Goal: Task Accomplishment & Management: Complete application form

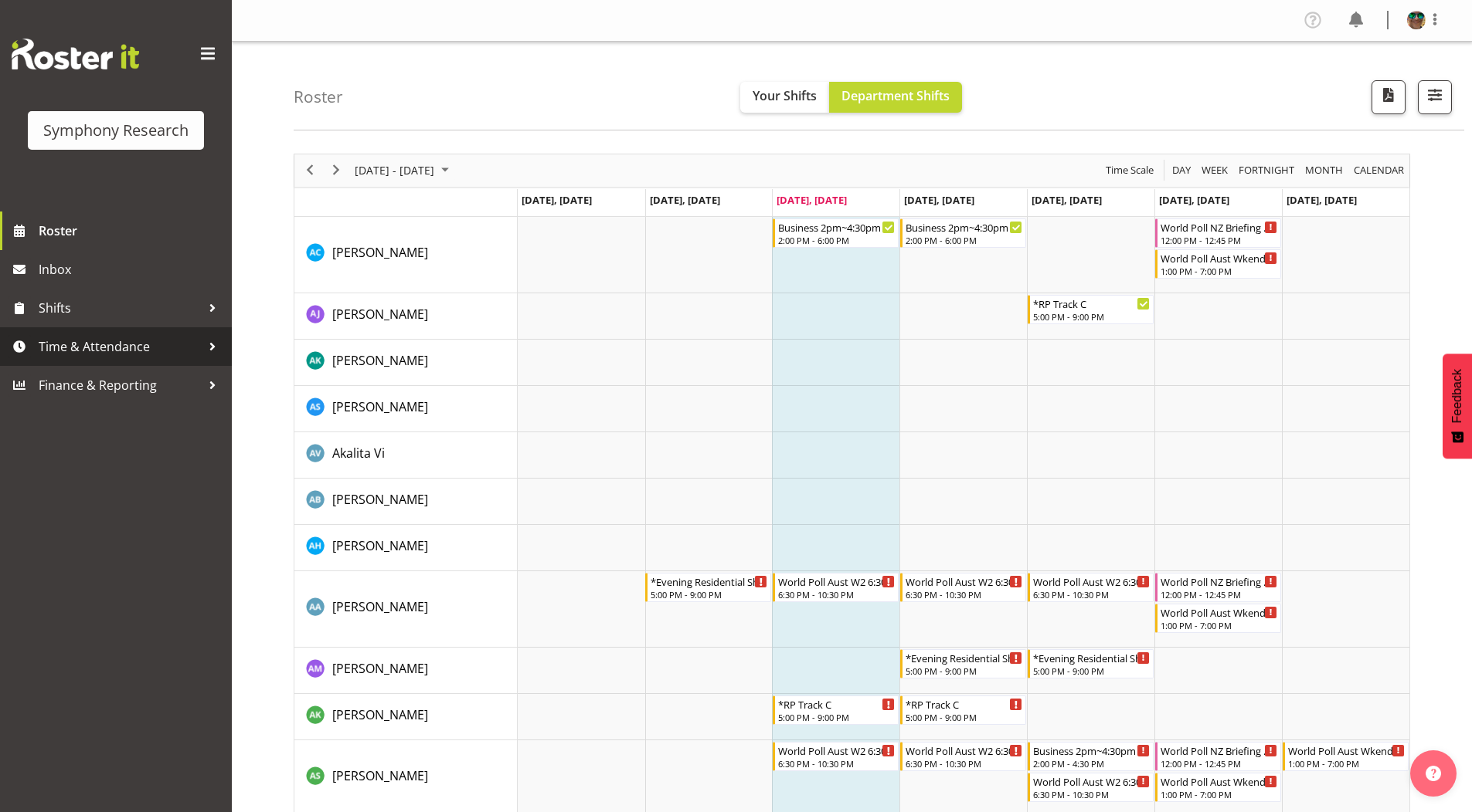
click at [78, 341] on span "Time & Attendance" at bounding box center [120, 346] width 162 height 23
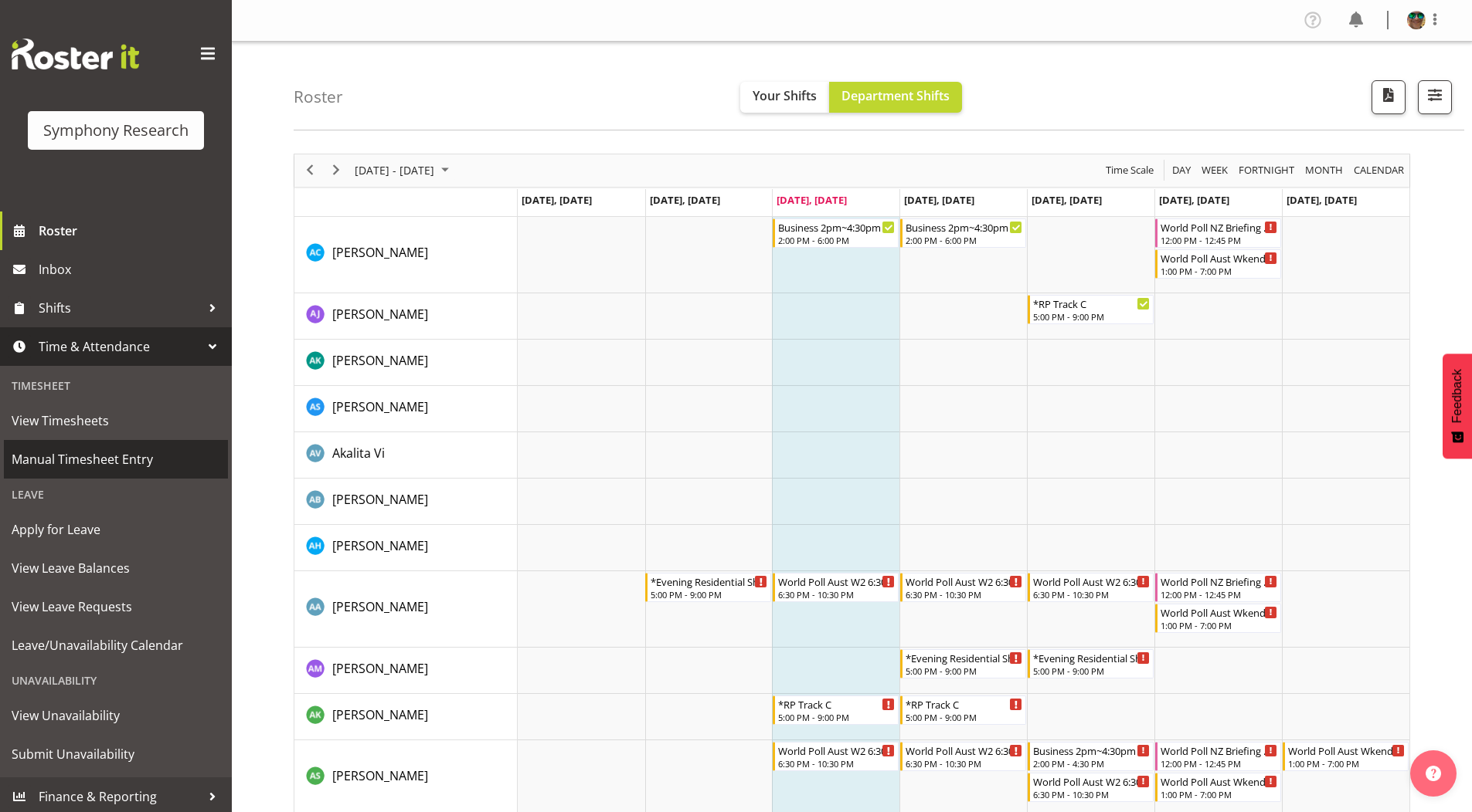
click at [74, 468] on span "Manual Timesheet Entry" at bounding box center [115, 460] width 208 height 23
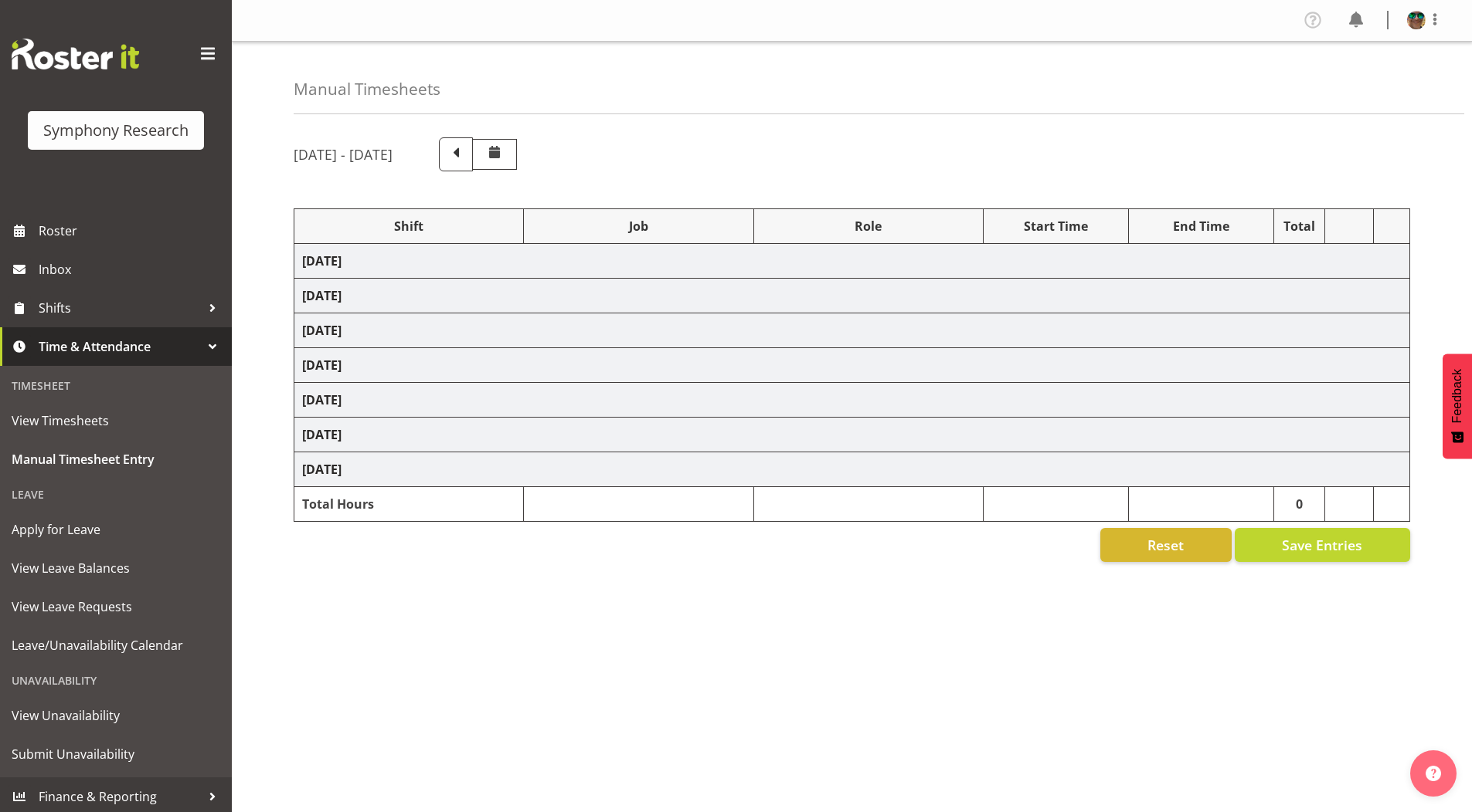
select select "4583"
select select "743"
select select "4583"
select select "9636"
select select "297"
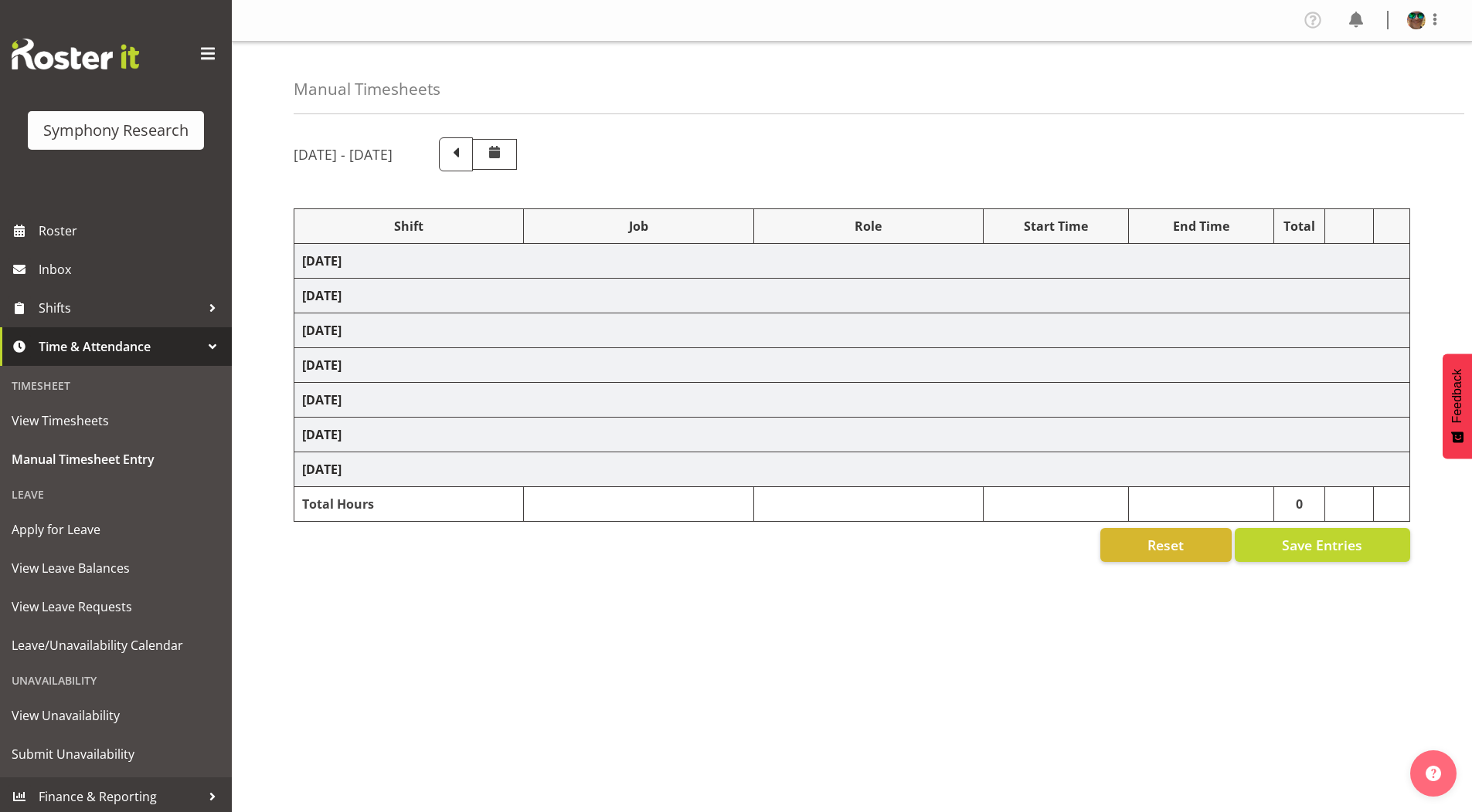
select select "4583"
select select "10242"
select select "4583"
select select "9426"
select select "4583"
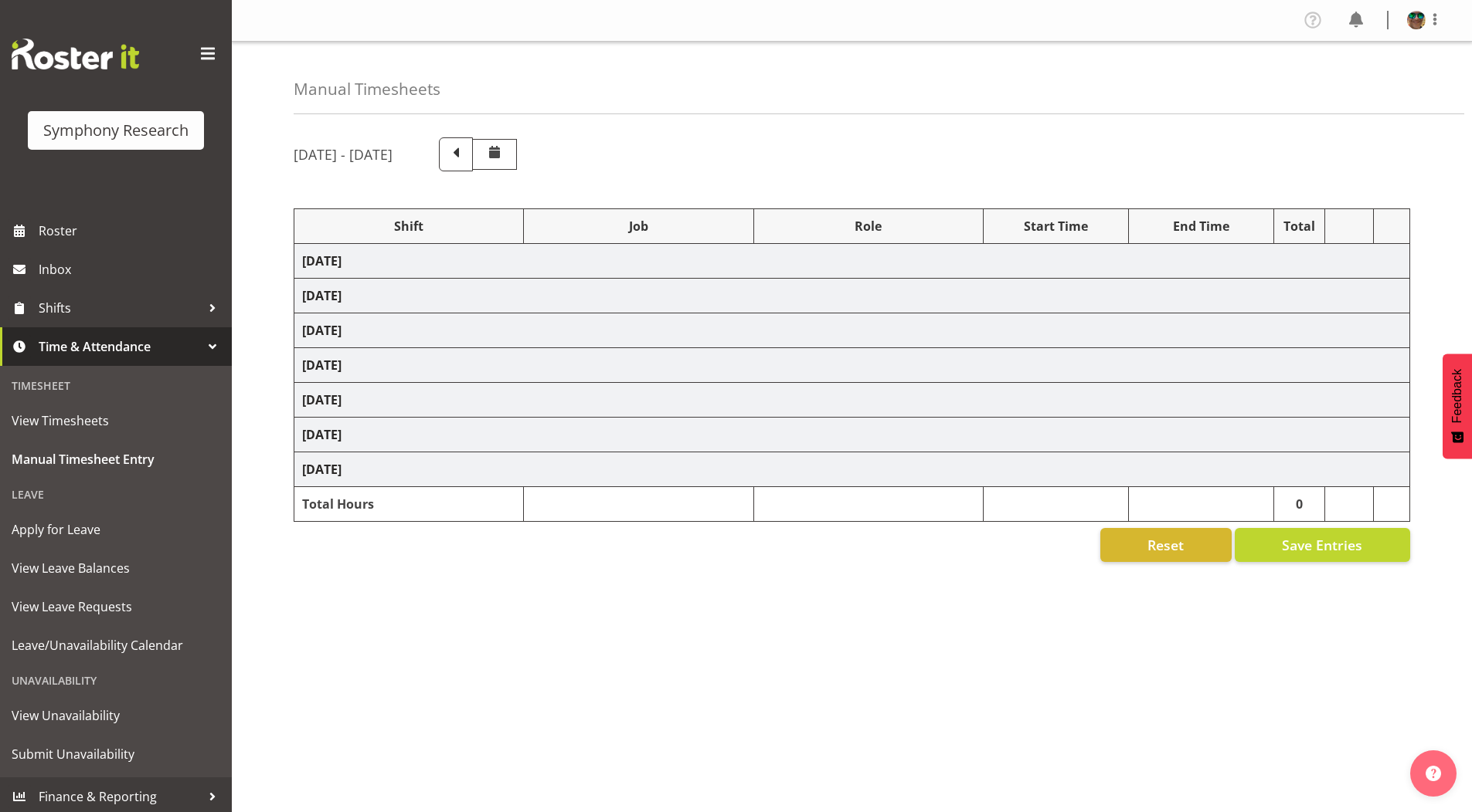
select select "10242"
select select "4583"
select select "10458"
select select "4583"
select select "10239"
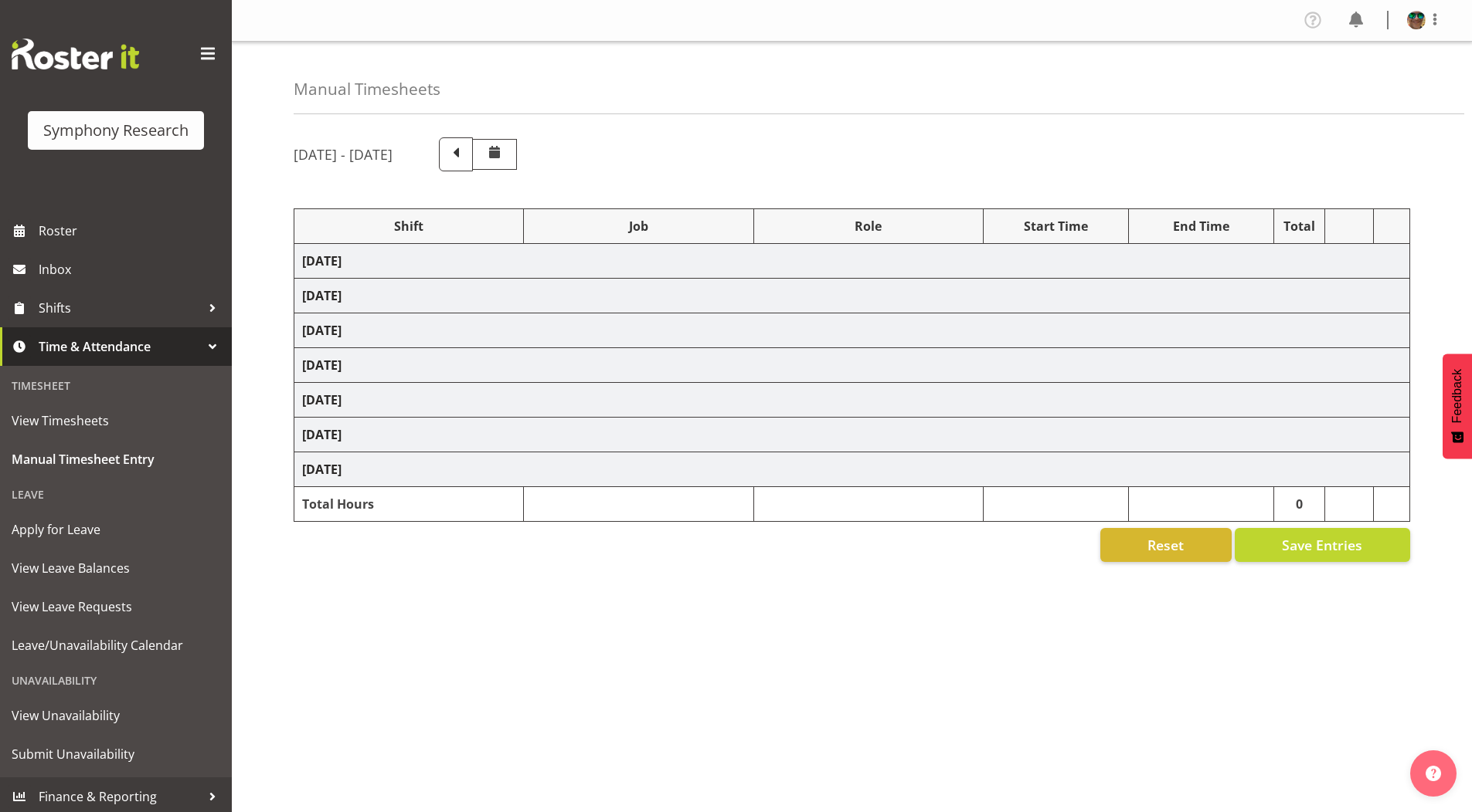
select select "4583"
select select "9636"
select select "4583"
select select "10420"
select select "4583"
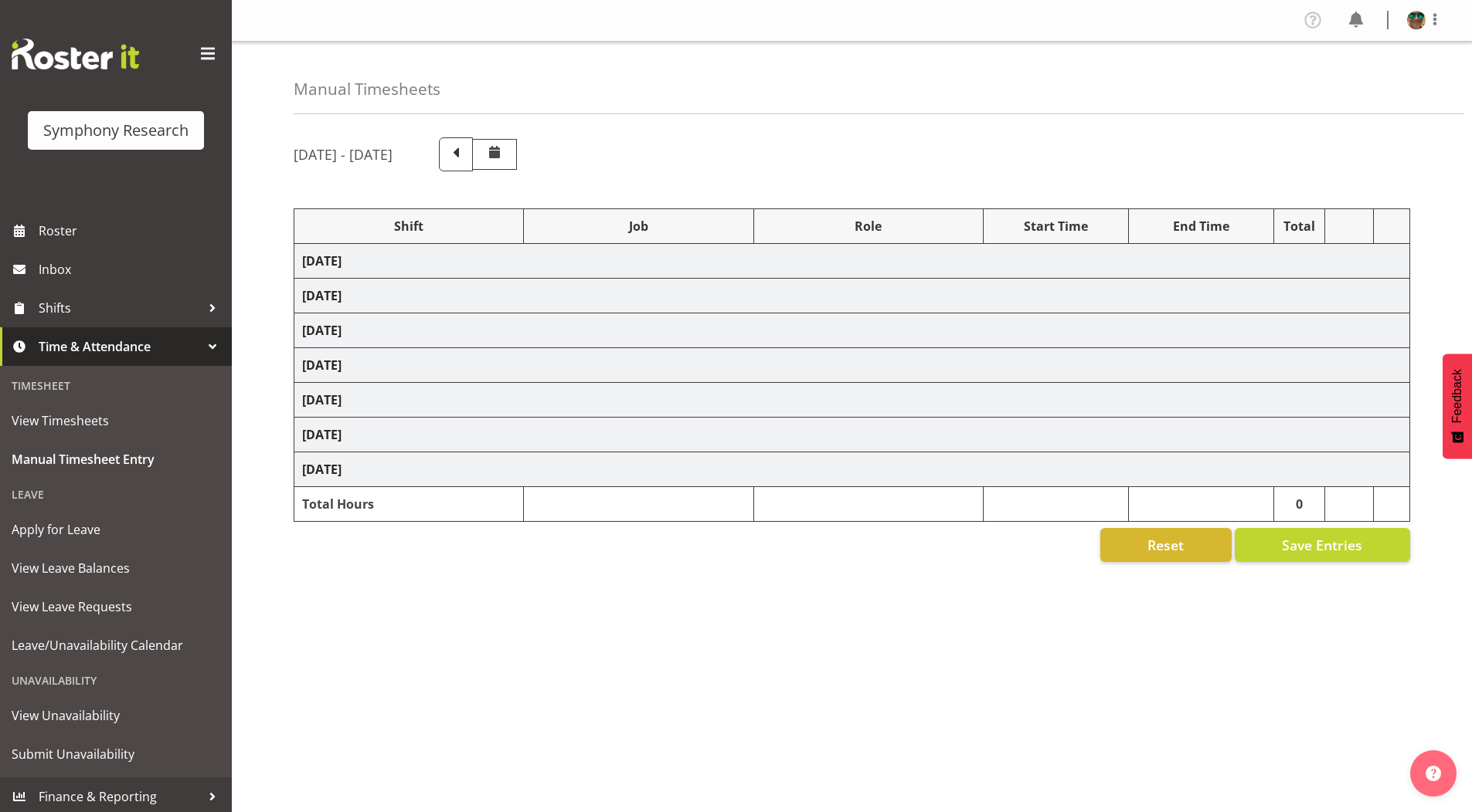
select select "9636"
select select "4583"
select select "10242"
select select "4583"
select select "10242"
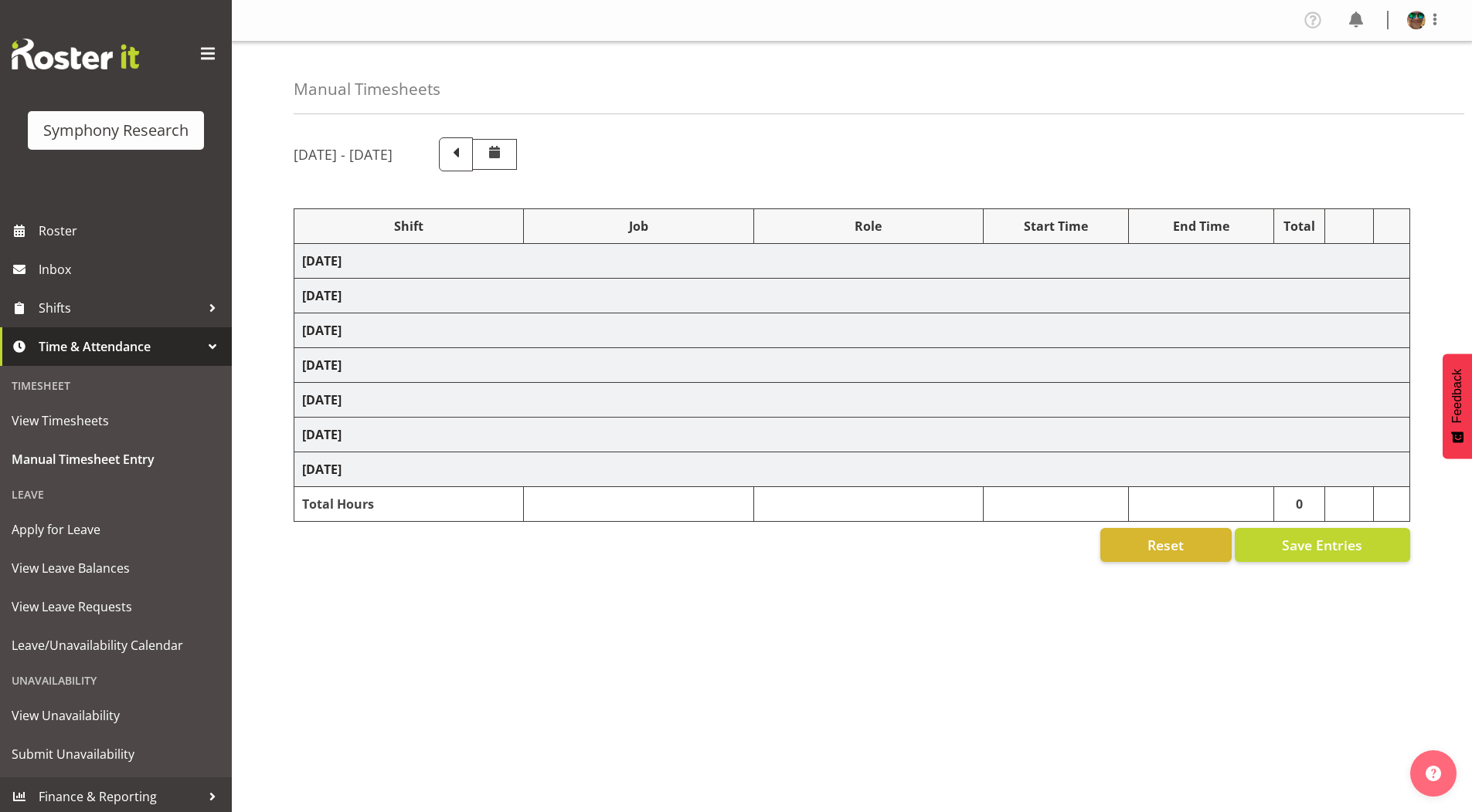
select select "4583"
select select "9426"
select select "4583"
select select "10420"
select select "4583"
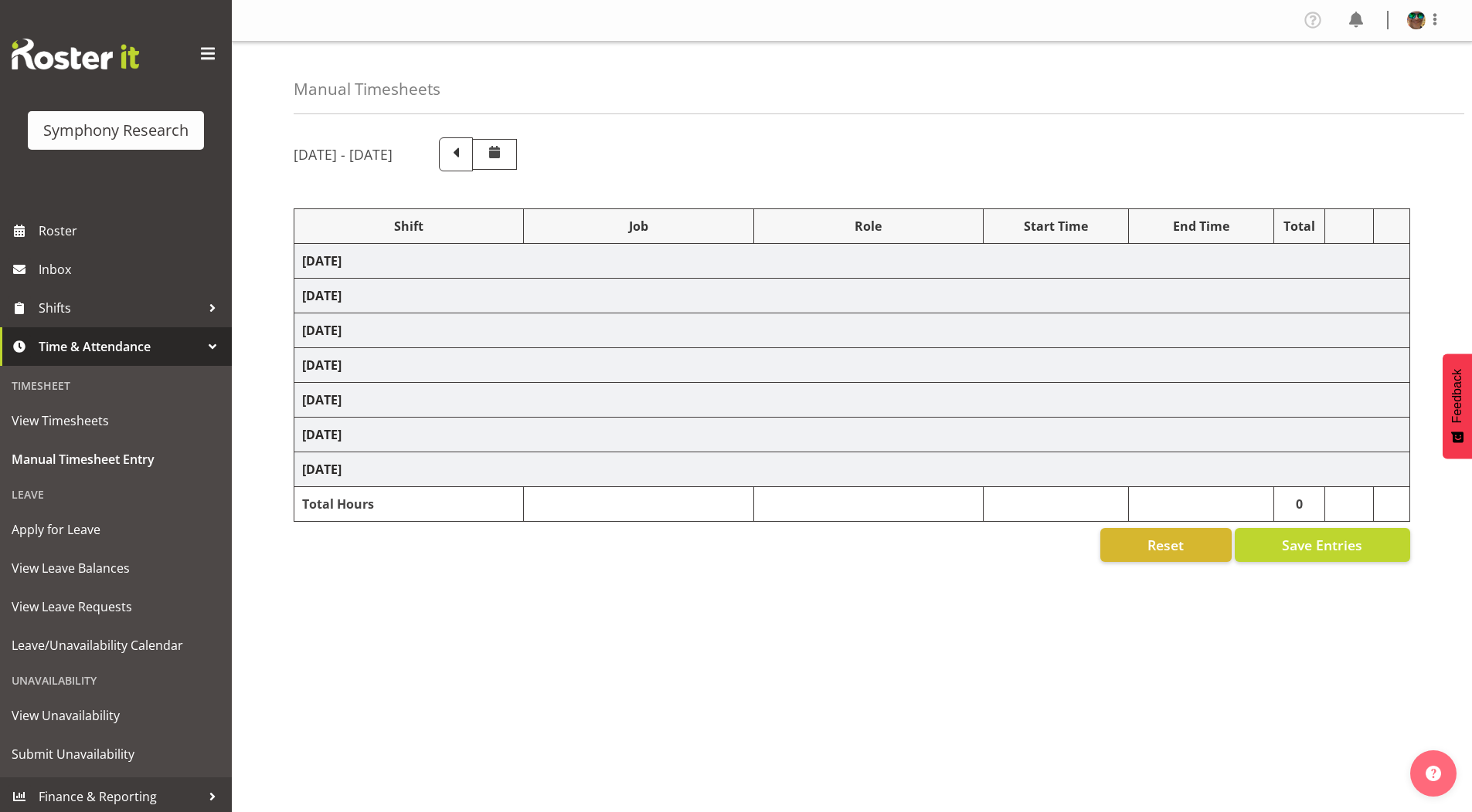
select select "10458"
select select "4583"
select select "9636"
select select "4583"
select select "10239"
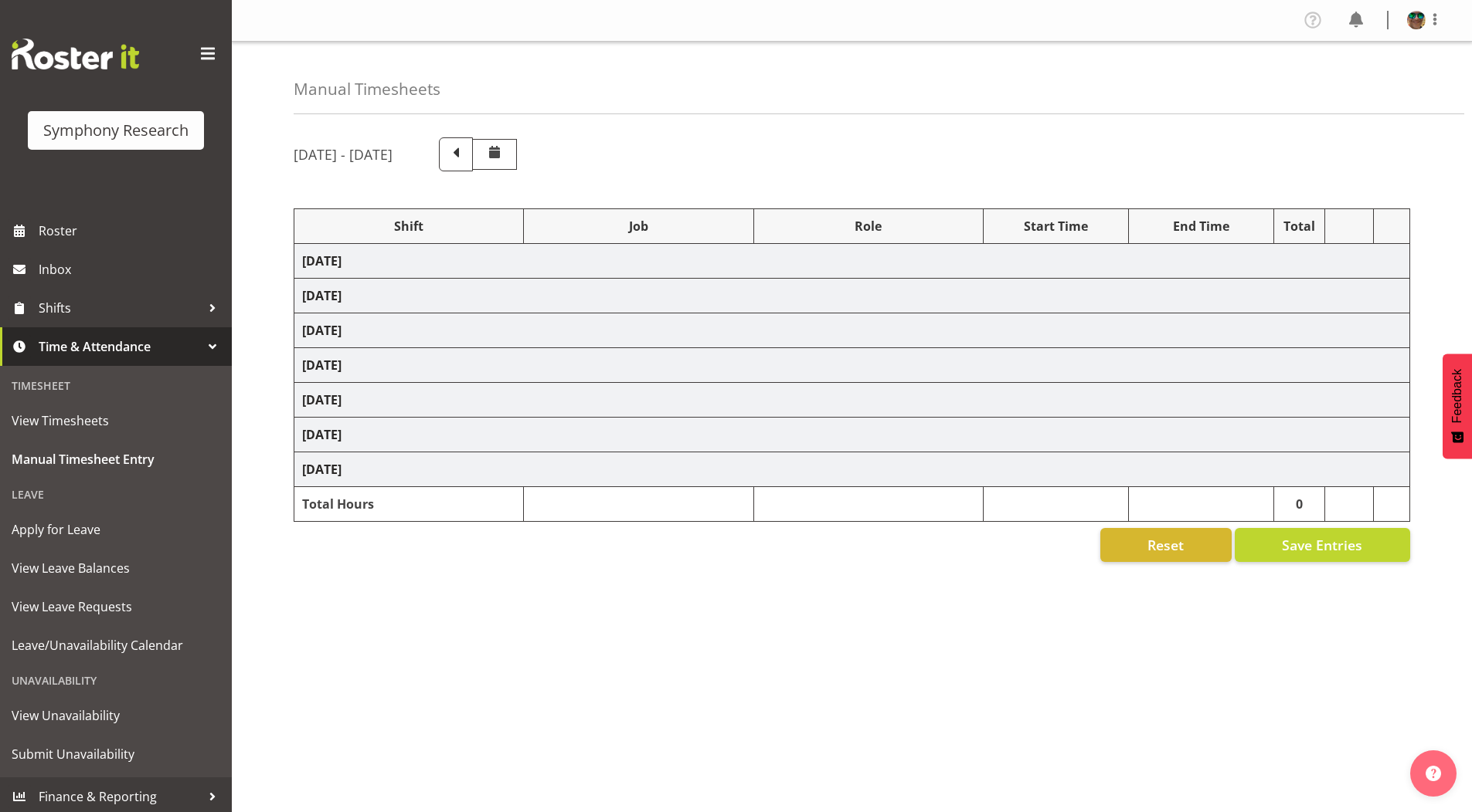
select select "1607"
select select "10458"
select select "1607"
select select "10499"
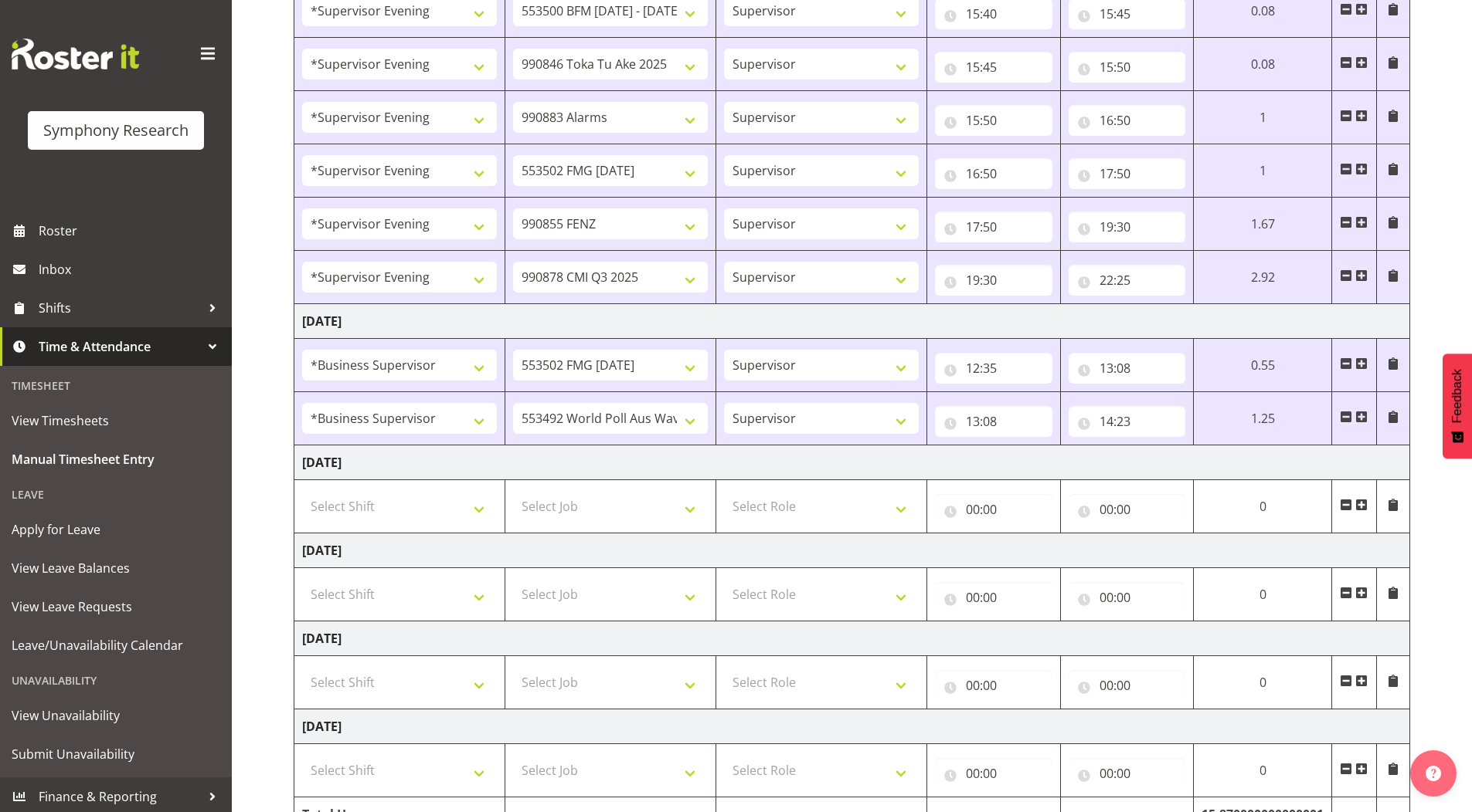
scroll to position [927, 0]
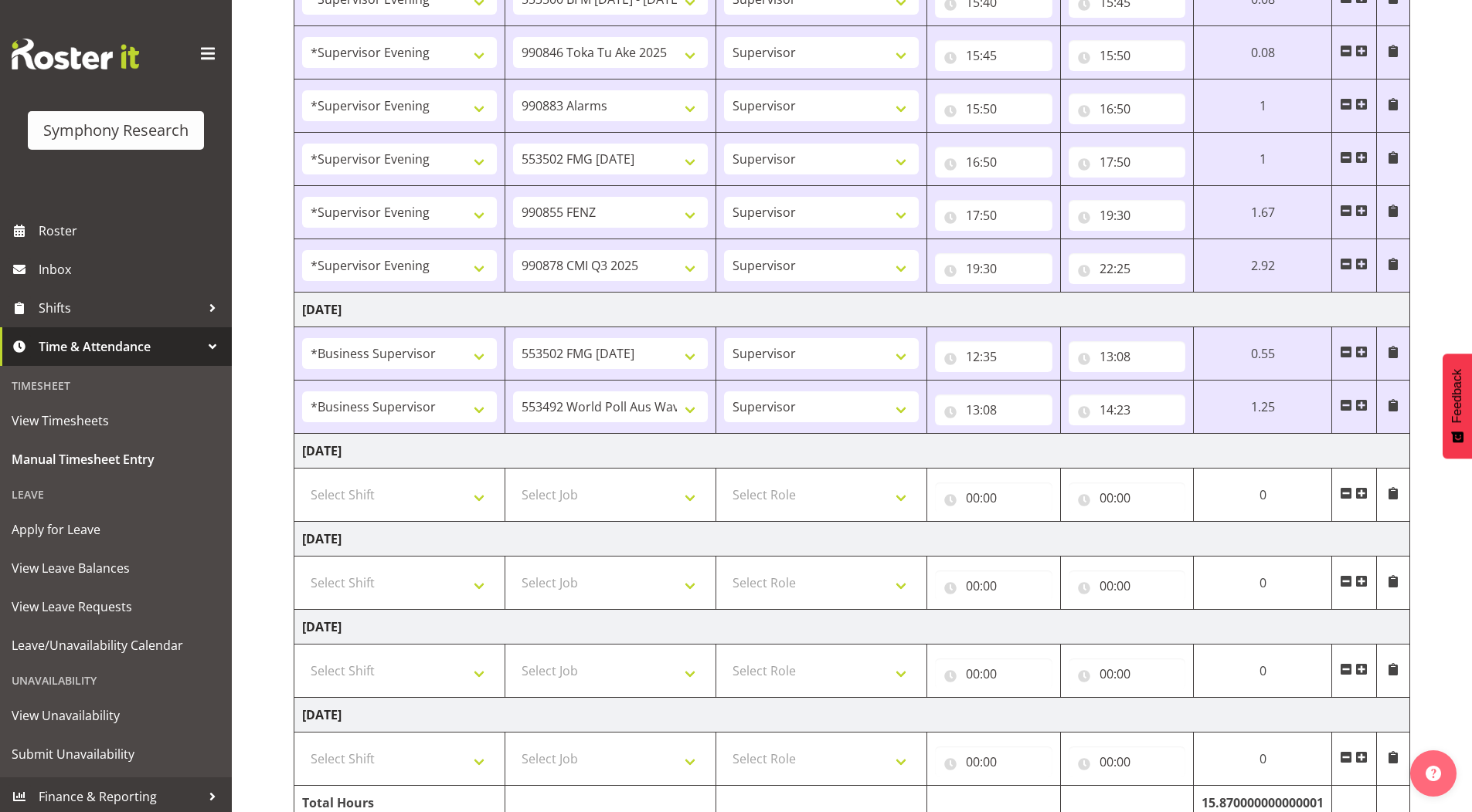
click at [1364, 405] on span at bounding box center [1361, 405] width 12 height 12
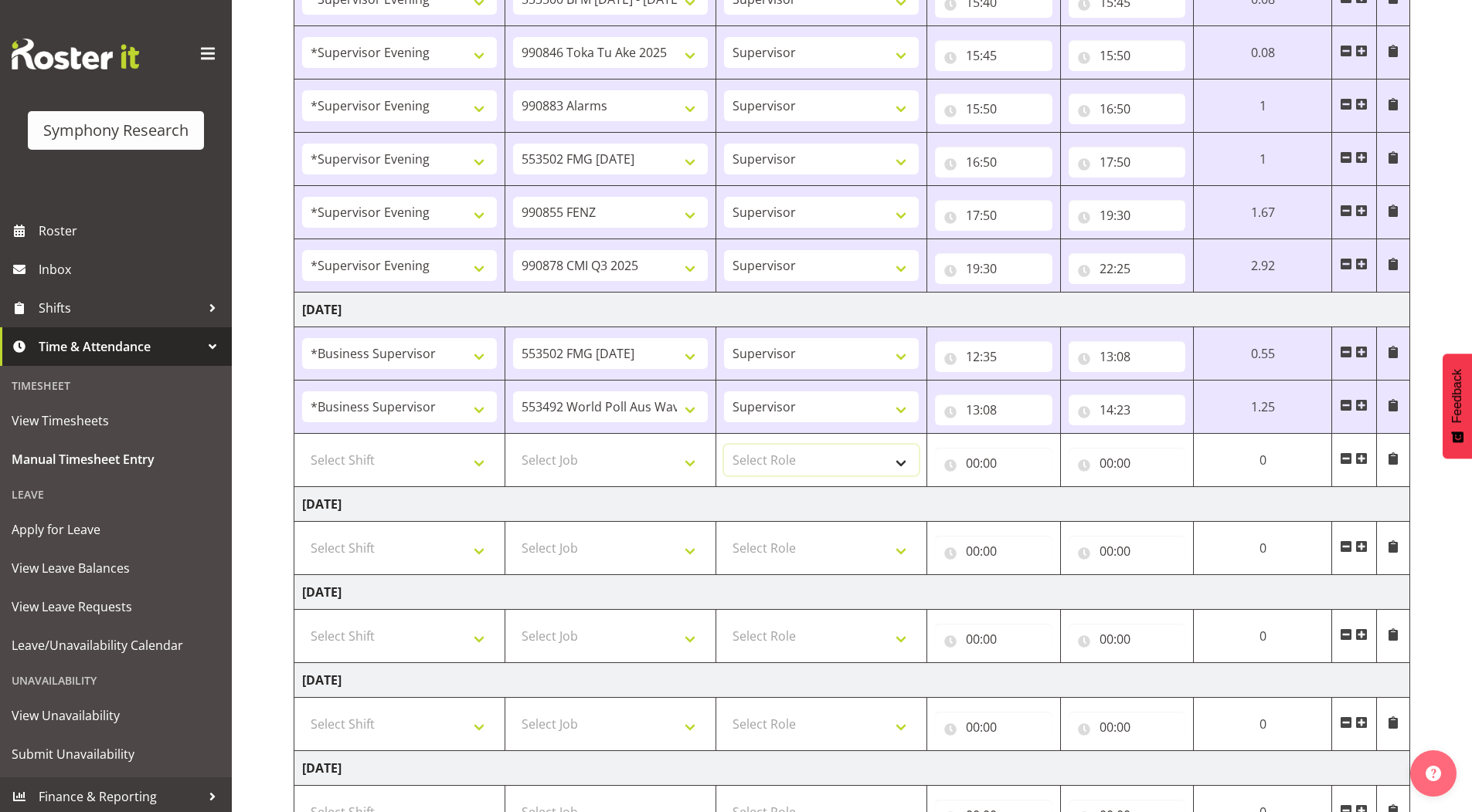
click at [779, 463] on select "Select Role Supervisor Briefing Interviewing" at bounding box center [821, 460] width 194 height 31
select select "45"
click at [724, 445] on select "Select Role Supervisor Briefing Interviewing" at bounding box center [821, 460] width 194 height 31
click at [1360, 460] on span at bounding box center [1361, 459] width 12 height 12
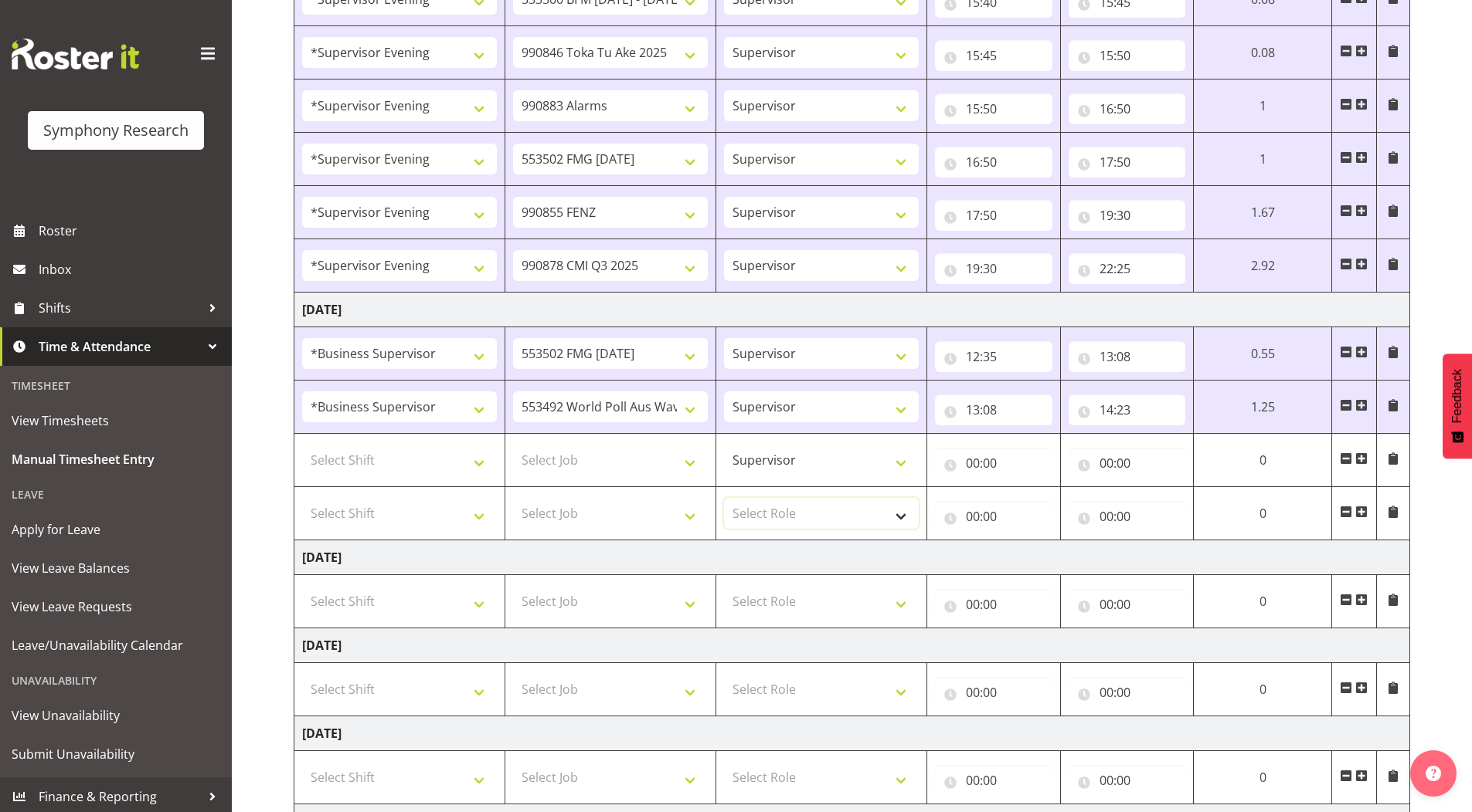
click at [758, 516] on select "Select Role Supervisor Briefing Interviewing" at bounding box center [821, 514] width 194 height 31
select select "45"
click at [724, 498] on select "Select Role Supervisor Briefing Interviewing" at bounding box center [821, 514] width 194 height 31
click at [971, 463] on input "00:00" at bounding box center [994, 464] width 118 height 31
click at [1036, 505] on select "00 01 02 03 04 05 06 07 08 09 10 11 12 13 14 15 16 17 18 19 20 21 22 23" at bounding box center [1041, 504] width 35 height 31
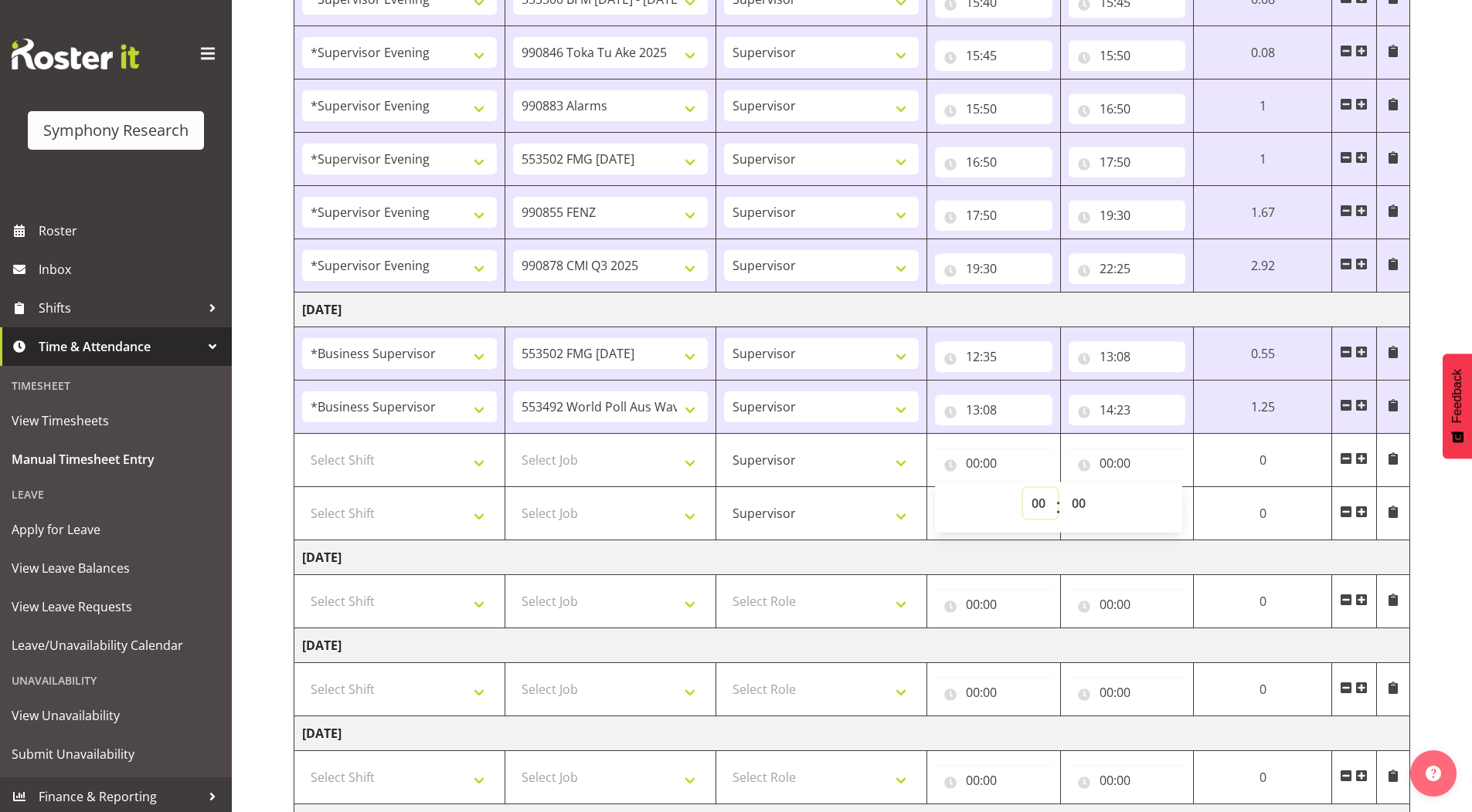
select select "15"
click at [1058, 488] on select "00 01 02 03 04 05 06 07 08 09 10 11 12 13 14 15 16 17 18 19 20 21 22 23" at bounding box center [1041, 504] width 35 height 31
type input "15:00"
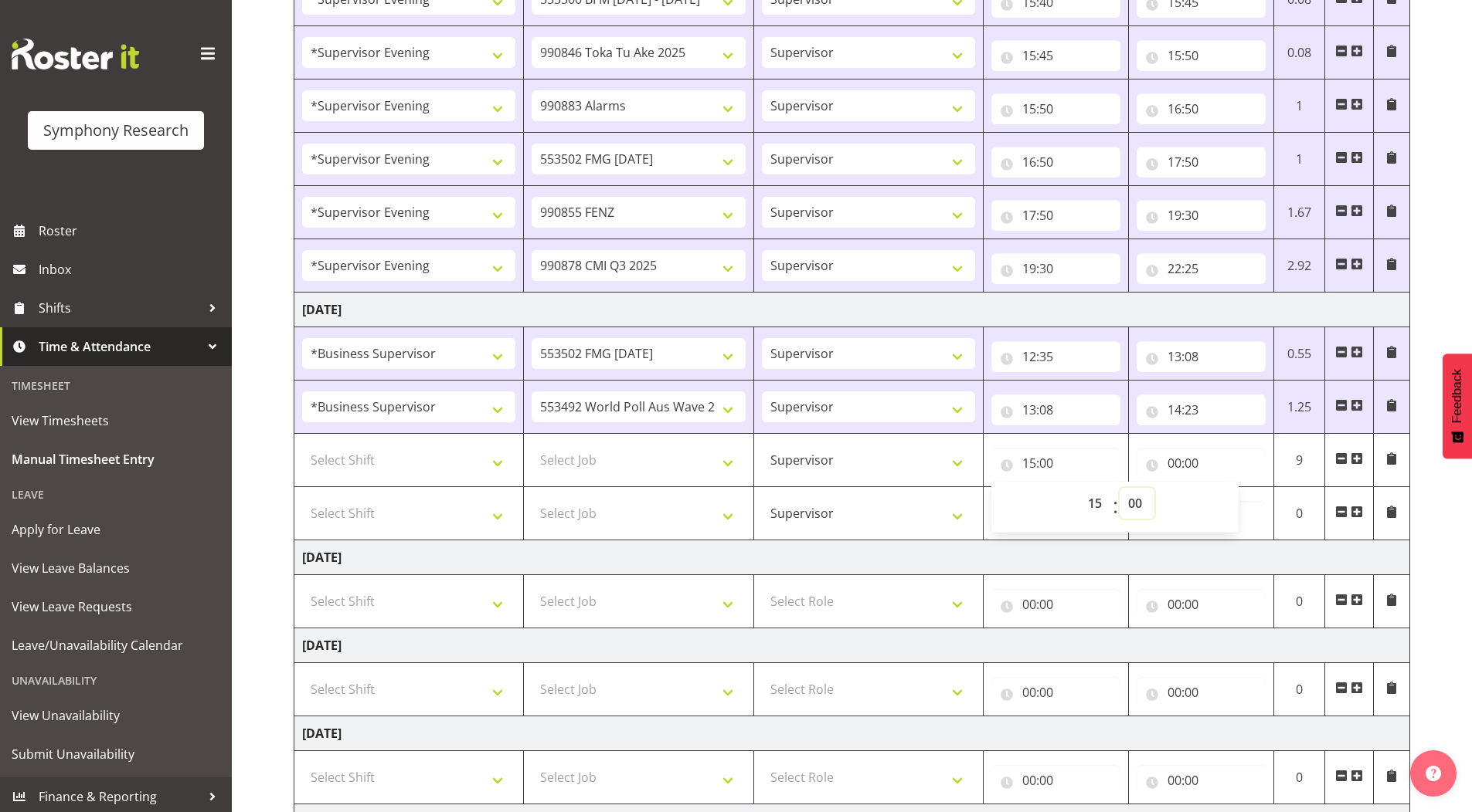
click at [1136, 499] on select "00 01 02 03 04 05 06 07 08 09 10 11 12 13 14 15 16 17 18 19 20 21 22 23 24 25 2…" at bounding box center [1137, 504] width 35 height 31
select select "35"
click at [1119, 488] on select "00 01 02 03 04 05 06 07 08 09 10 11 12 13 14 15 16 17 18 19 20 21 22 23 24 25 2…" at bounding box center [1137, 504] width 35 height 31
type input "15:35"
click at [590, 458] on select "Select Job 550060 IF Admin 553492 World Poll Aus Wave 2 Main 2025 553500 BFM [D…" at bounding box center [638, 460] width 213 height 31
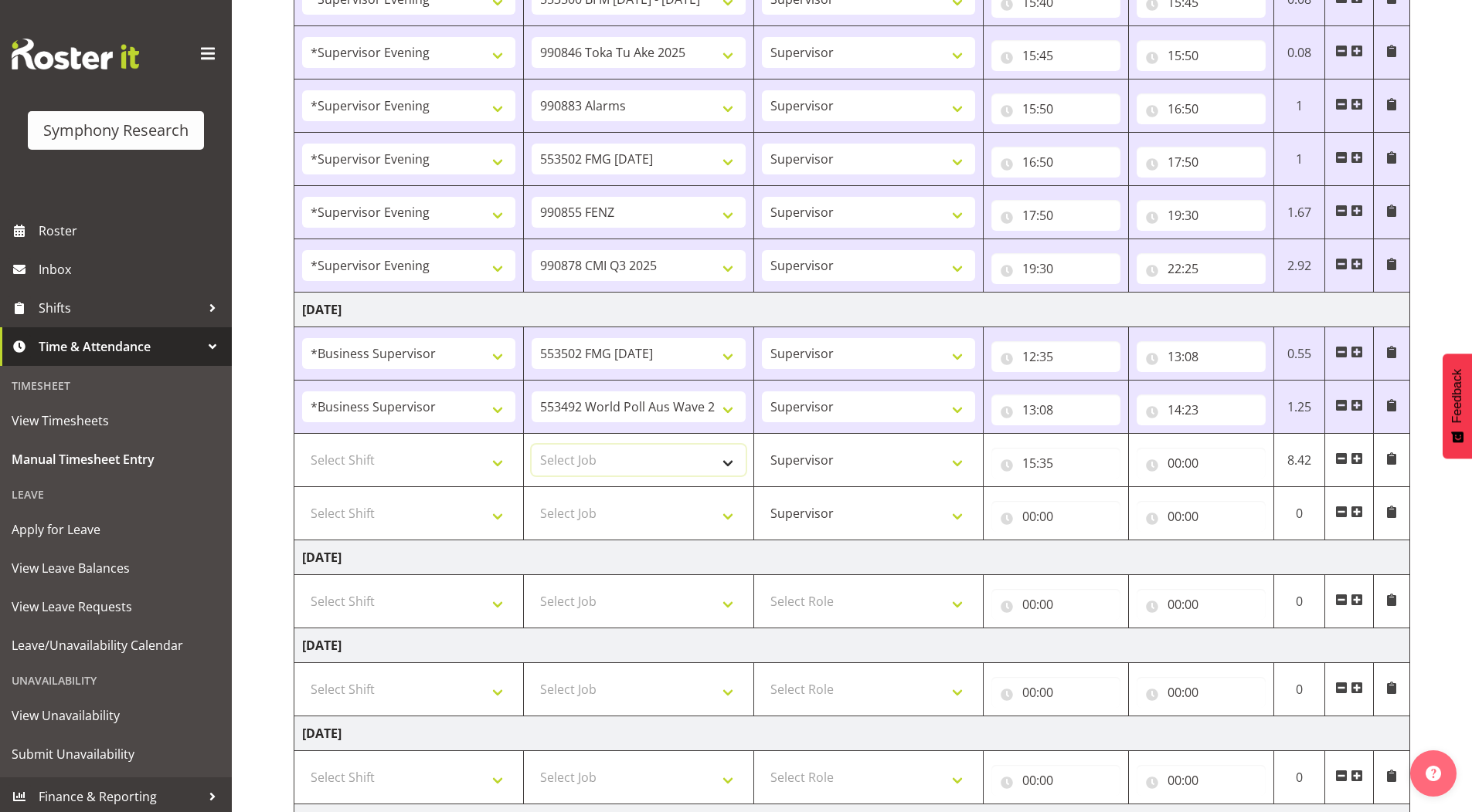
select select "10458"
click at [532, 445] on select "Select Job 550060 IF Admin 553492 World Poll Aus Wave 2 Main 2025 553500 BFM [D…" at bounding box center [638, 460] width 213 height 31
click at [350, 461] on select "Select Shift !!Project Briefing (Job to be assigned) !!Weekend Residential (Ros…" at bounding box center [409, 460] width 213 height 31
select select "2393"
click at [303, 445] on select "Select Shift !!Project Briefing (Job to be assigned) !!Weekend Residential (Ros…" at bounding box center [409, 460] width 213 height 31
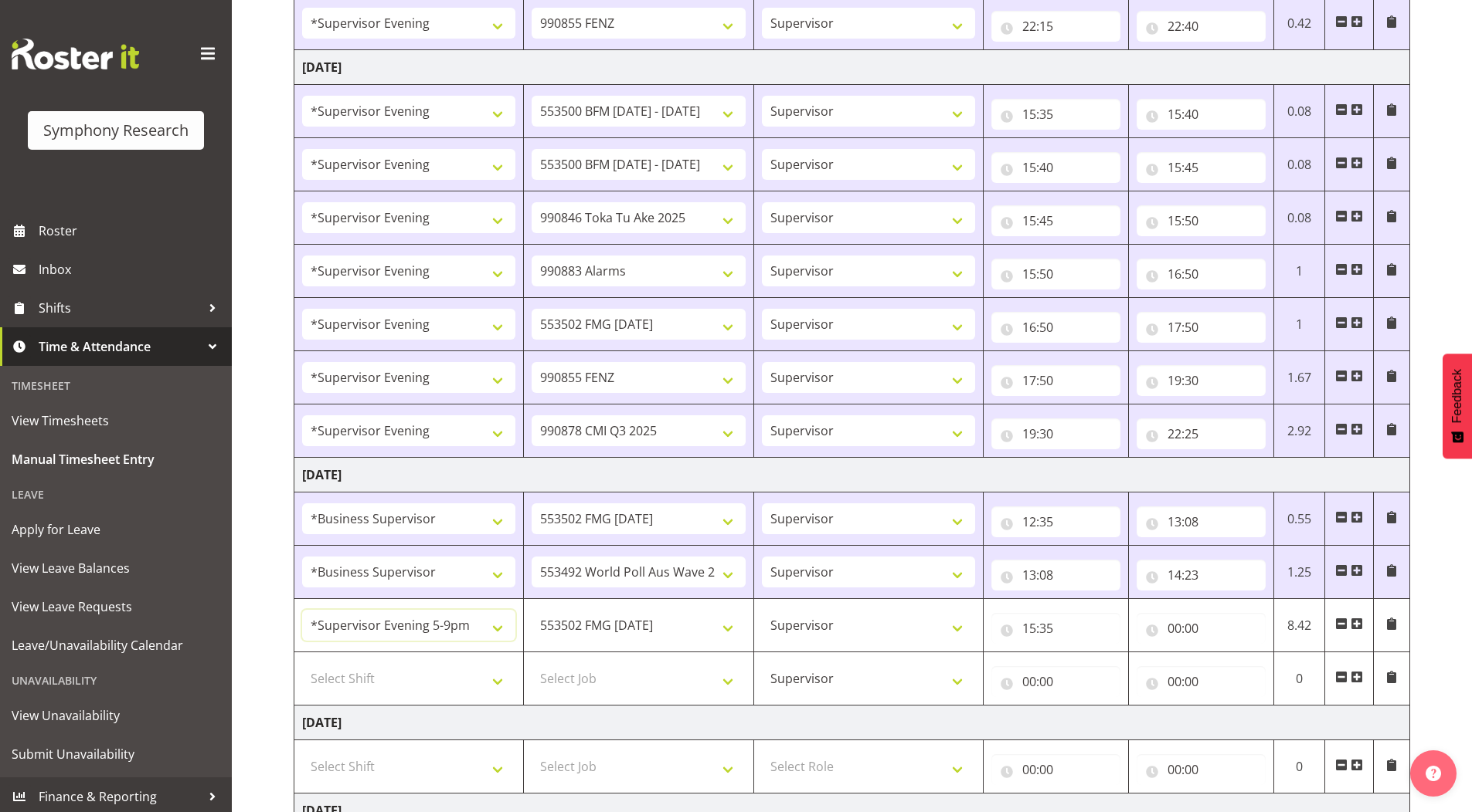
scroll to position [772, 0]
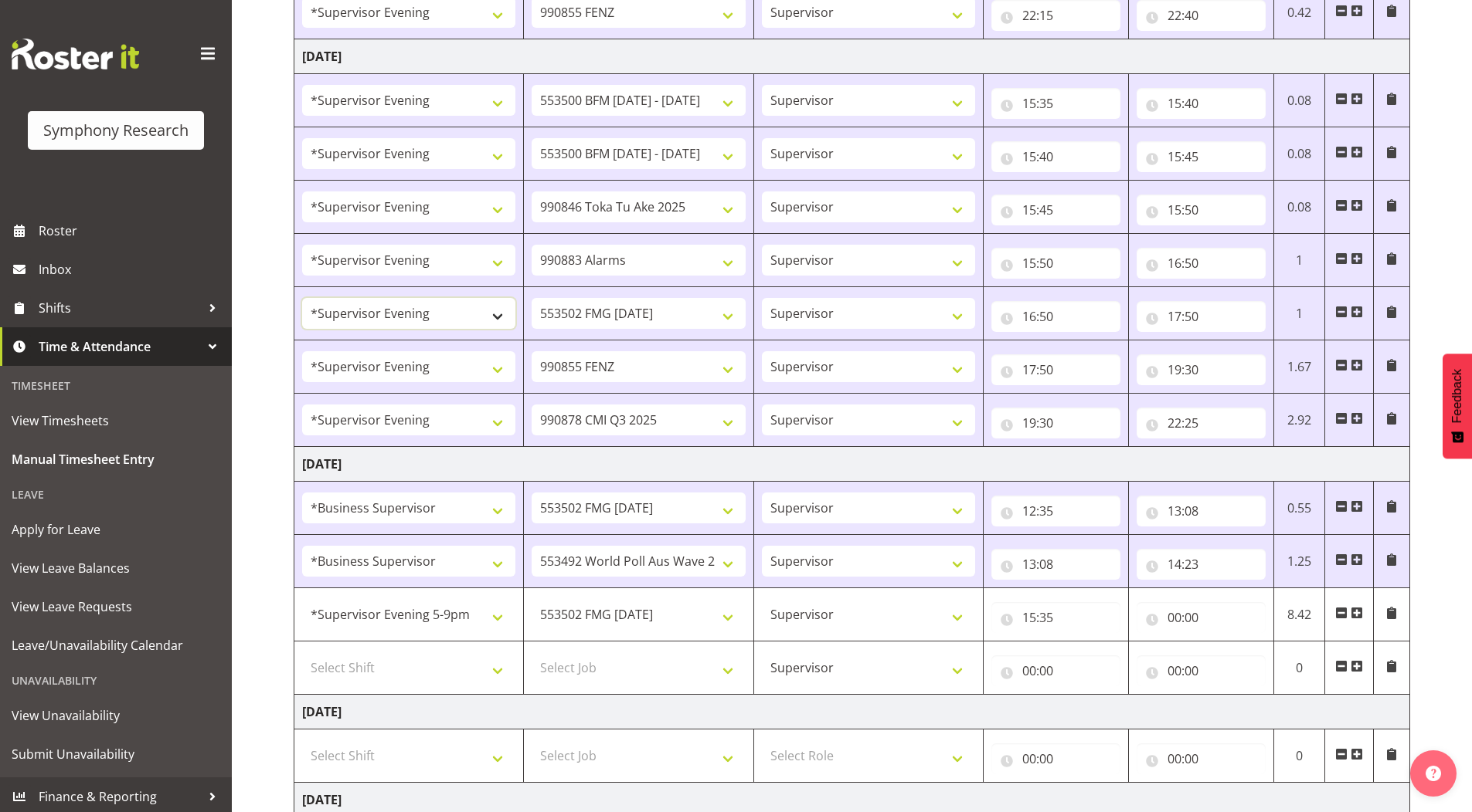
click at [396, 317] on select "!!Project Briefing (Job to be assigned) !!Weekend Residential (Roster IT Shift …" at bounding box center [409, 314] width 213 height 31
click at [695, 466] on td "[DATE]" at bounding box center [852, 465] width 1116 height 35
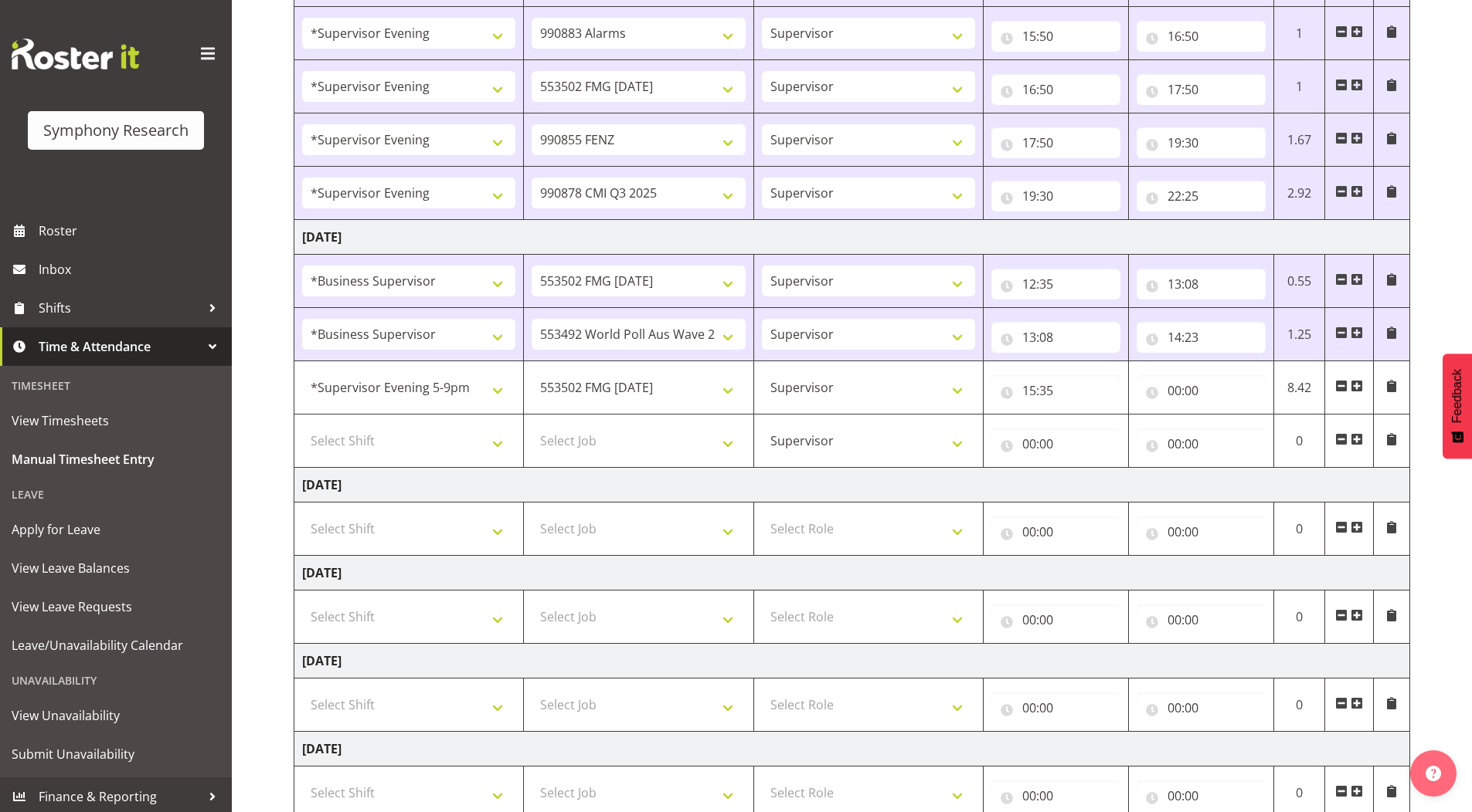
scroll to position [1004, 0]
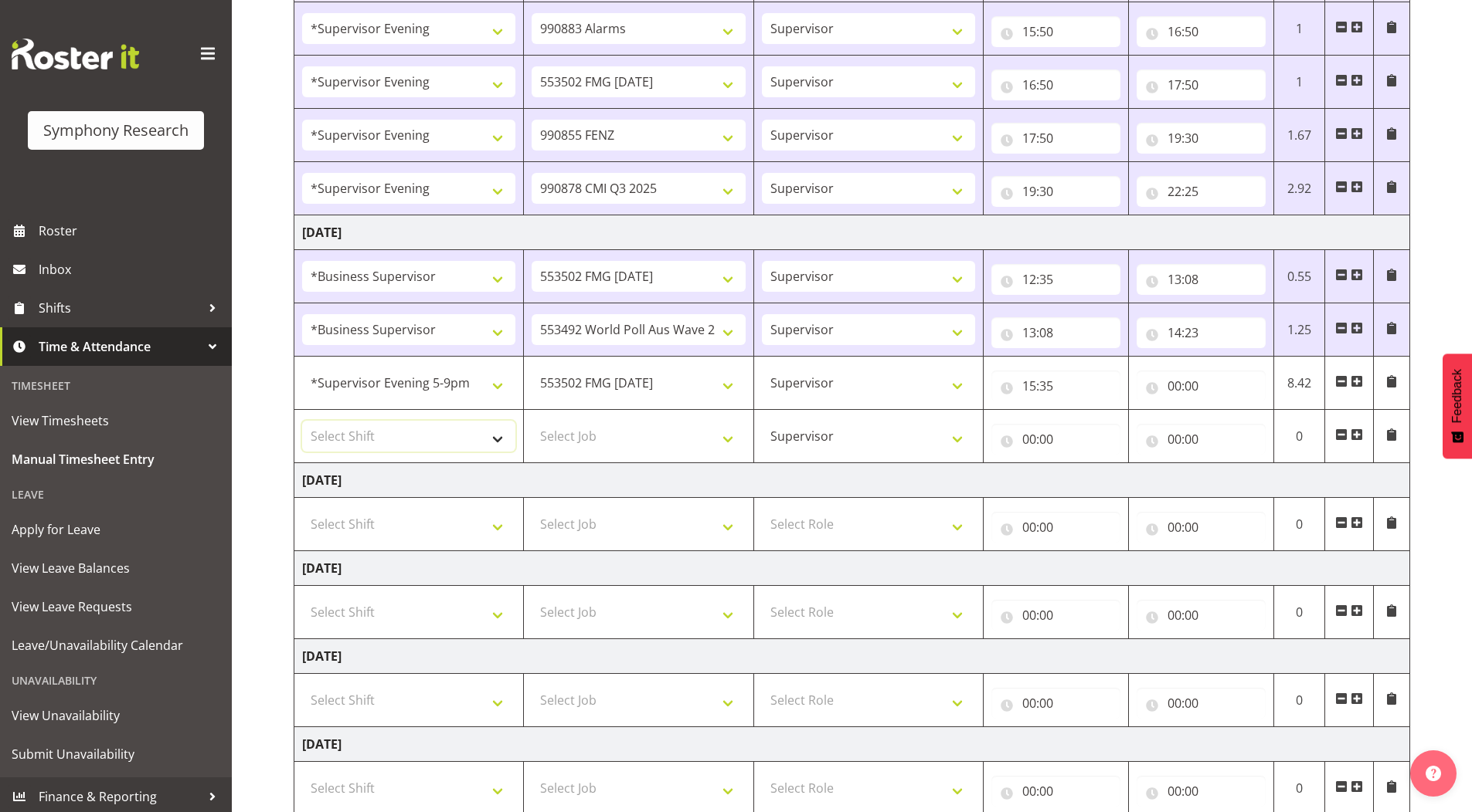
click at [342, 430] on select "Select Shift !!Project Briefing (Job to be assigned) !!Weekend Residential (Ros…" at bounding box center [409, 436] width 213 height 31
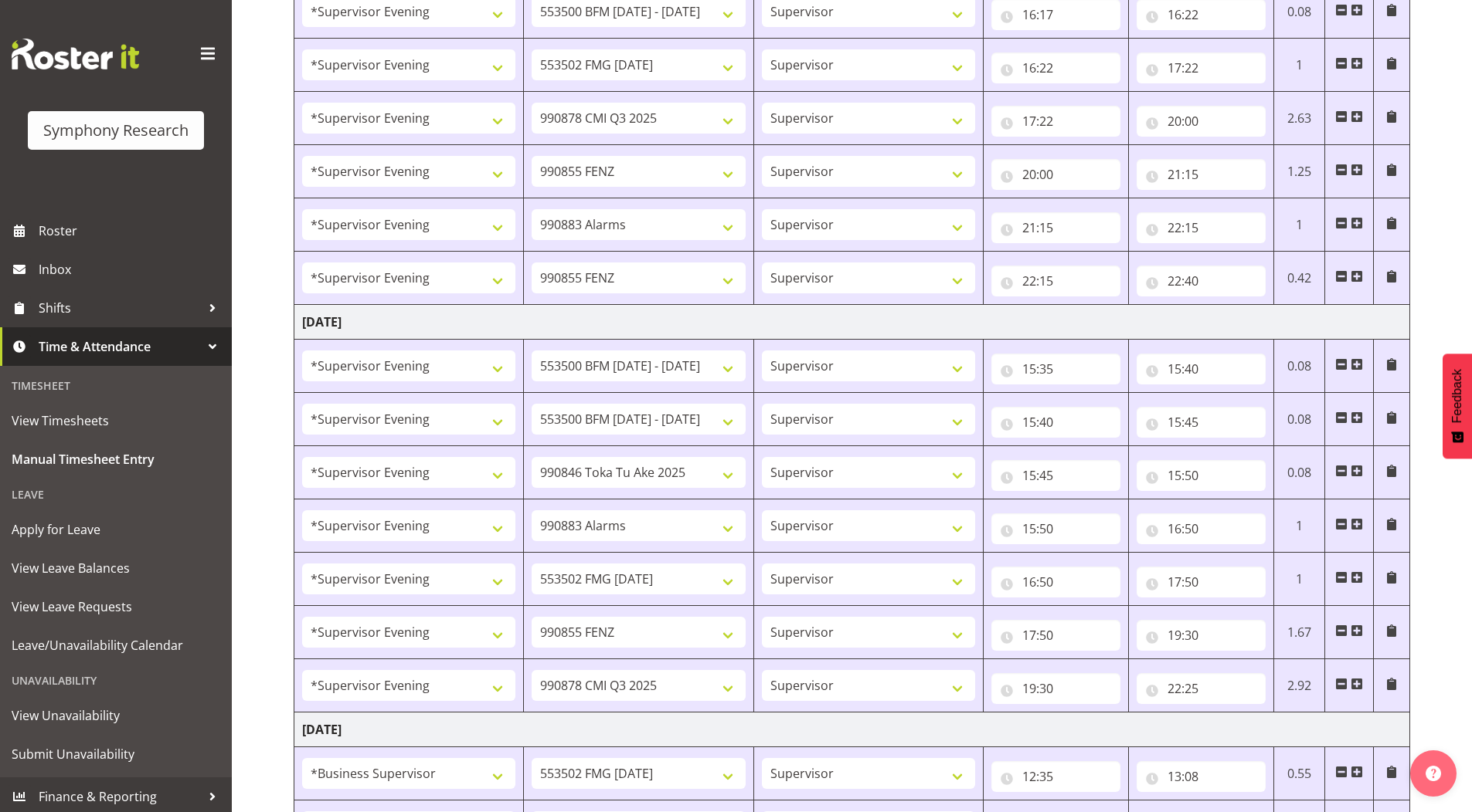
scroll to position [1105, 0]
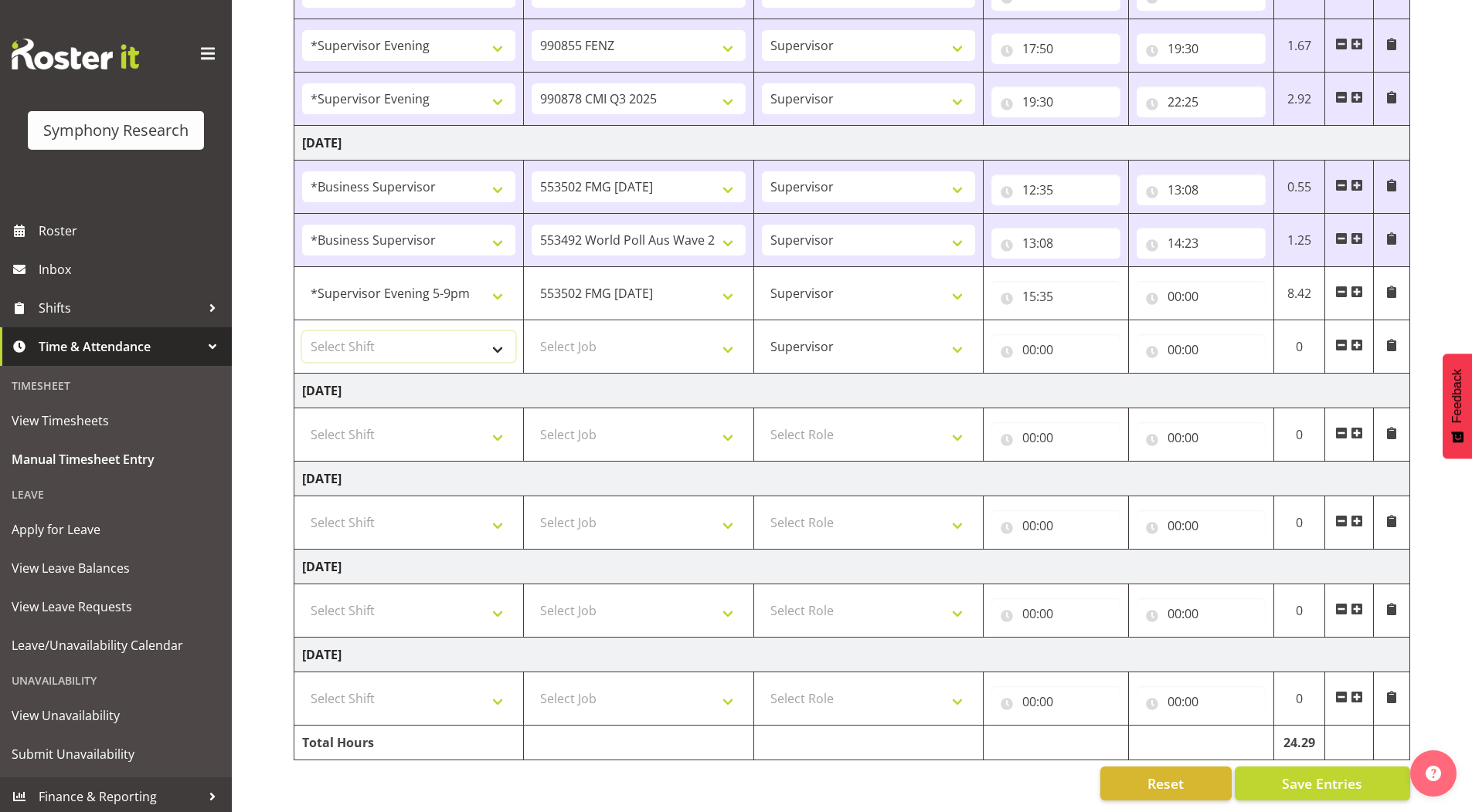
click at [357, 332] on select "Select Shift !!Project Briefing (Job to be assigned) !!Weekend Residential (Ros…" at bounding box center [409, 347] width 213 height 31
select select "2393"
click at [303, 332] on select "Select Shift !!Project Briefing (Job to be assigned) !!Weekend Residential (Ros…" at bounding box center [409, 347] width 213 height 31
click at [576, 342] on select "Select Job 550060 IF Admin 553492 World Poll Aus Wave 2 Main 2025 553500 BFM [D…" at bounding box center [638, 347] width 213 height 31
select select "10239"
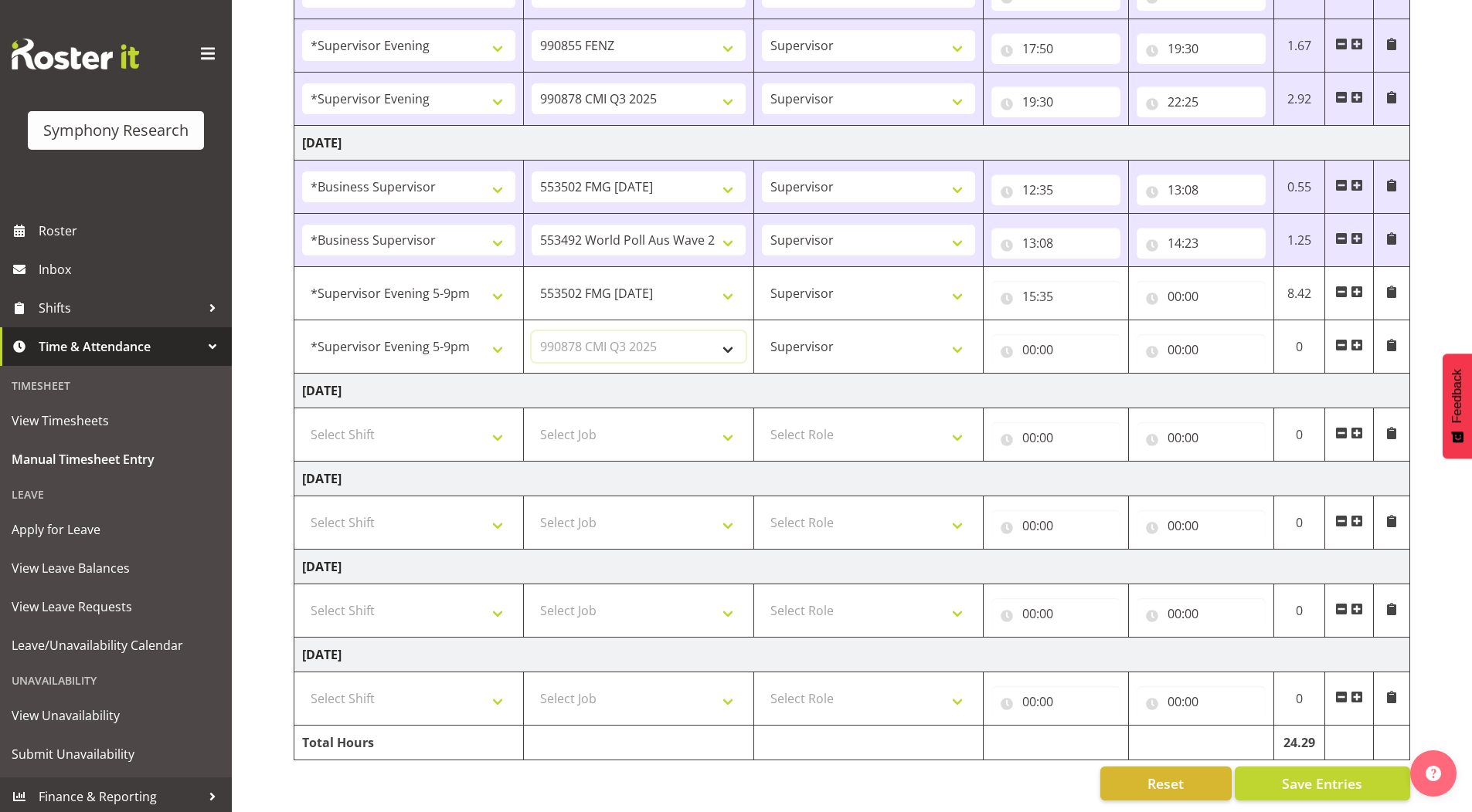
click at [532, 332] on select "Select Job 550060 IF Admin 553492 World Poll Aus Wave 2 Main 2025 553500 BFM [D…" at bounding box center [638, 347] width 213 height 31
click at [1176, 282] on input "00:00" at bounding box center [1201, 296] width 129 height 31
click at [1237, 321] on select "00 01 02 03 04 05 06 07 08 09 10 11 12 13 14 15 16 17 18 19 20 21 22 23" at bounding box center [1242, 337] width 35 height 31
select select "17"
click at [1225, 321] on select "00 01 02 03 04 05 06 07 08 09 10 11 12 13 14 15 16 17 18 19 20 21 22 23" at bounding box center [1242, 337] width 35 height 31
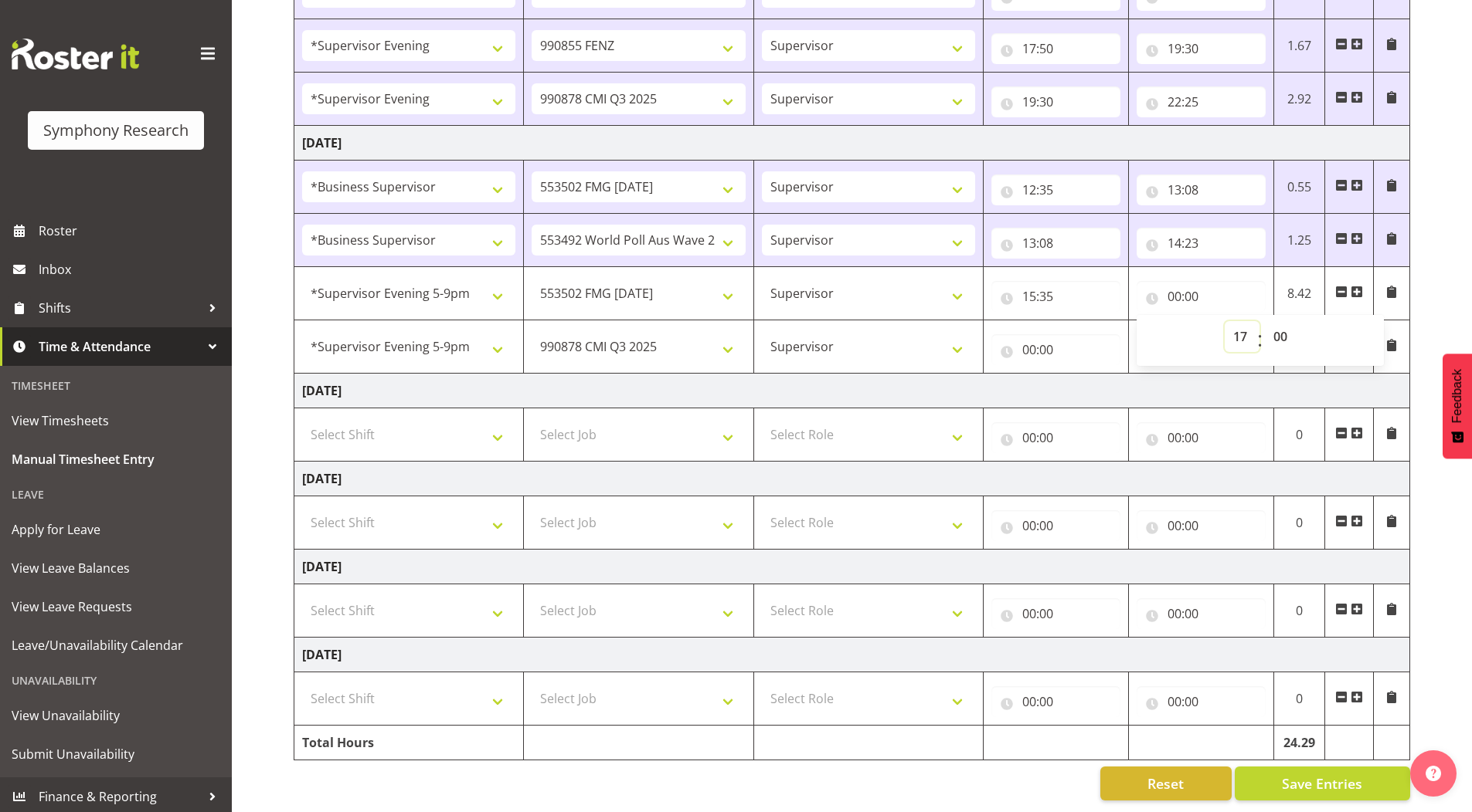
type input "17:00"
click at [1029, 339] on input "00:00" at bounding box center [1055, 350] width 129 height 31
click at [1090, 377] on select "00 01 02 03 04 05 06 07 08 09 10 11 12 13 14 15 16 17 18 19 20 21 22 23" at bounding box center [1097, 390] width 35 height 31
select select "17"
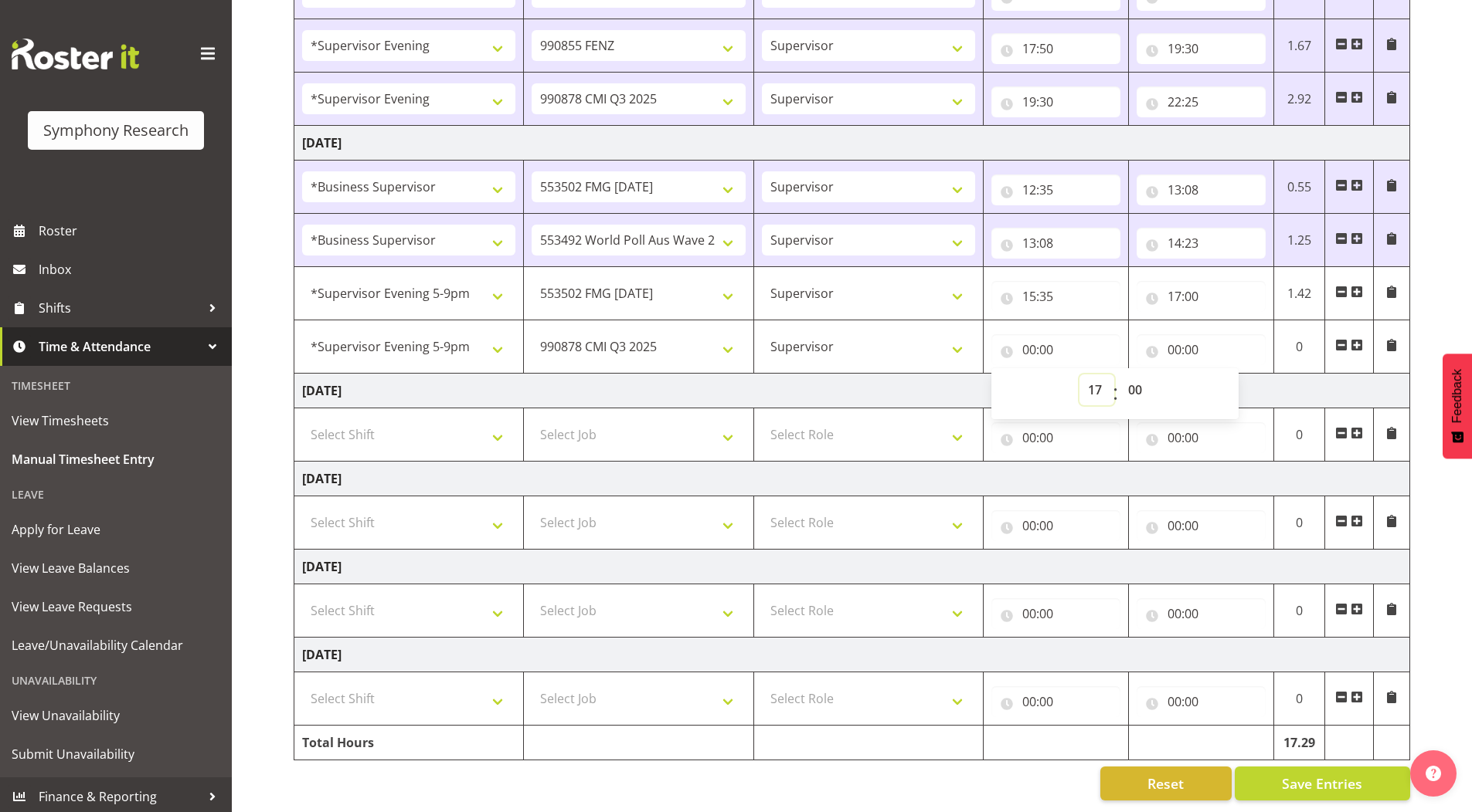
click at [1080, 375] on select "00 01 02 03 04 05 06 07 08 09 10 11 12 13 14 15 16 17 18 19 20 21 22 23" at bounding box center [1097, 390] width 35 height 31
type input "17:00"
click at [1174, 339] on input "00:00" at bounding box center [1201, 350] width 129 height 31
click at [1228, 375] on select "00 01 02 03 04 05 06 07 08 09 10 11 12 13 14 15 16 17 18 19 20 21 22 23" at bounding box center [1242, 390] width 35 height 31
select select "22"
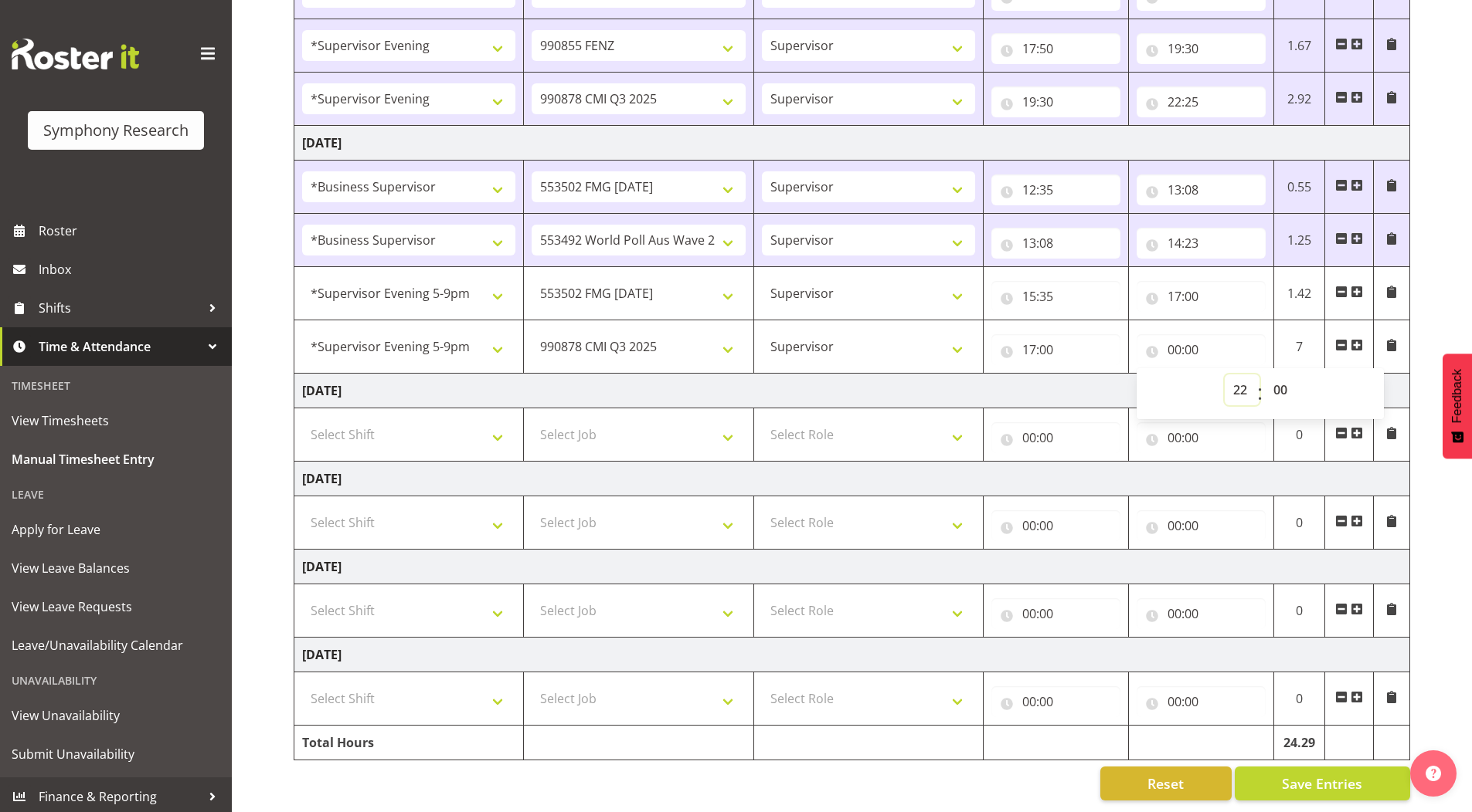
click at [1225, 375] on select "00 01 02 03 04 05 06 07 08 09 10 11 12 13 14 15 16 17 18 19 20 21 22 23" at bounding box center [1242, 390] width 35 height 31
type input "22:00"
